Goal: Transaction & Acquisition: Subscribe to service/newsletter

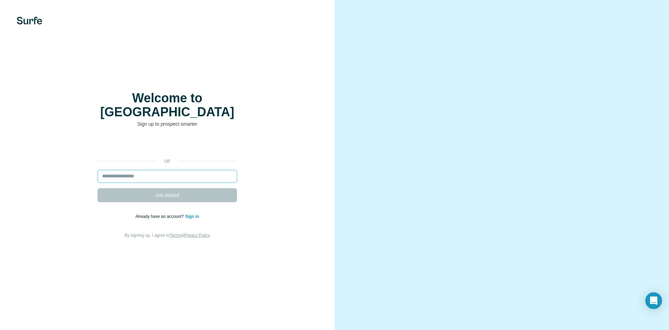
click at [151, 170] on input "email" at bounding box center [167, 176] width 139 height 13
type input "**********"
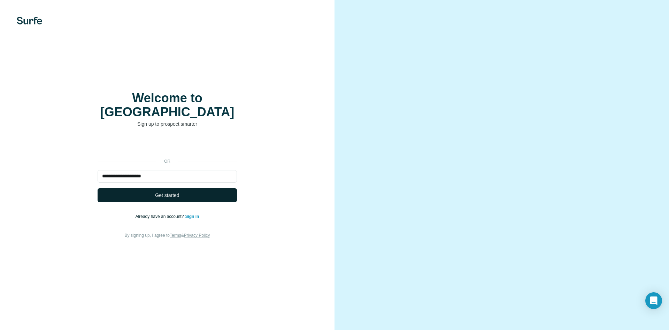
click at [157, 191] on span "Get started" at bounding box center [167, 194] width 24 height 7
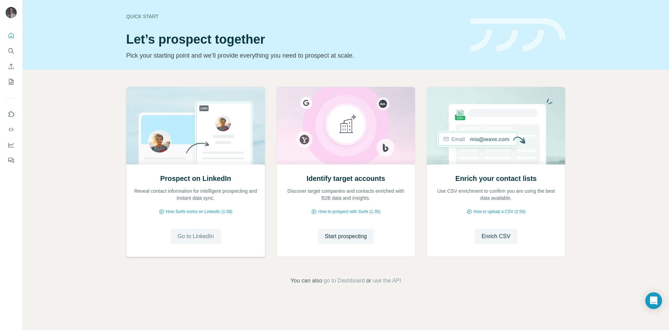
click at [202, 237] on span "Go to LinkedIn" at bounding box center [195, 236] width 36 height 8
